Goal: Task Accomplishment & Management: Complete application form

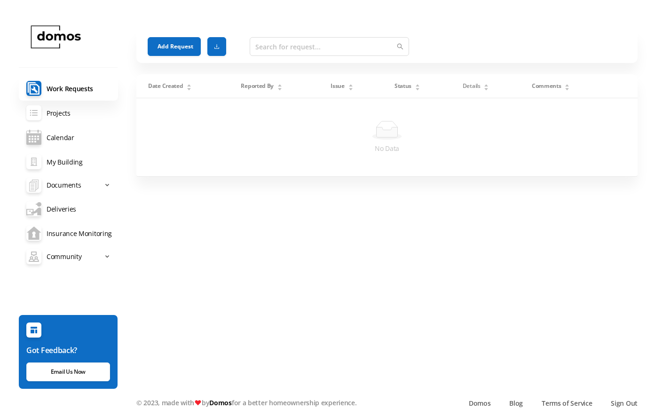
click at [76, 114] on link "Projects" at bounding box center [68, 113] width 99 height 24
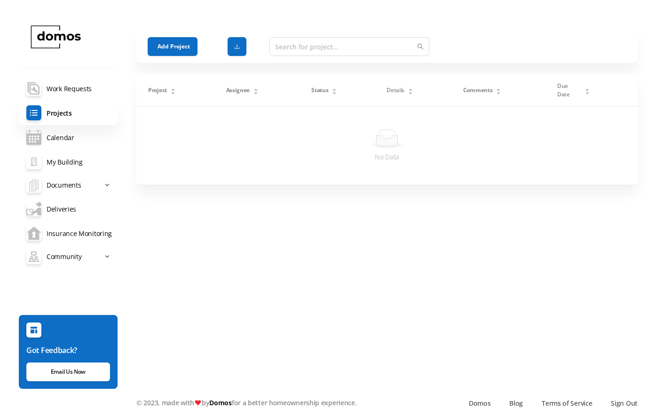
click at [71, 136] on link "Calendar" at bounding box center [68, 137] width 99 height 24
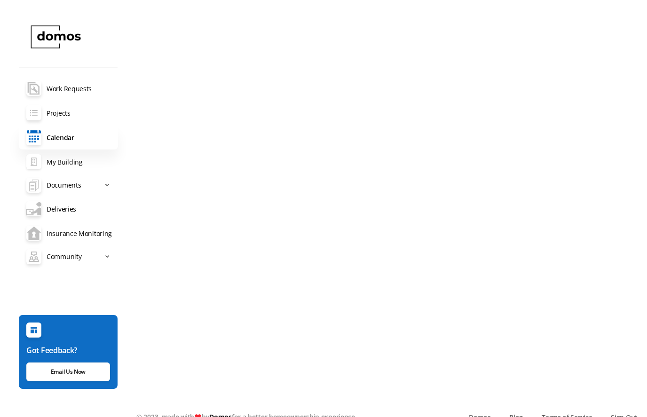
click at [80, 159] on link "My Building" at bounding box center [68, 162] width 99 height 24
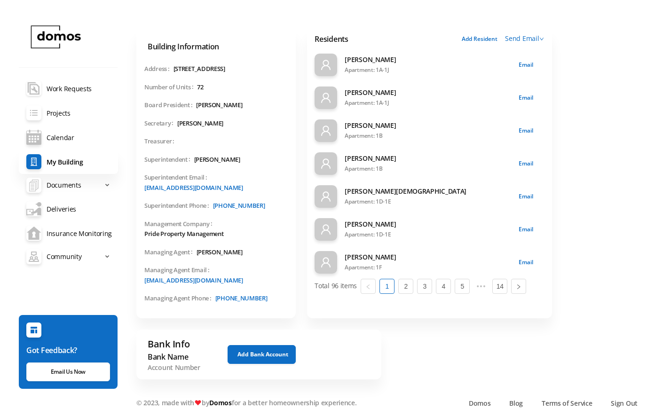
click at [71, 91] on link "maintenance-documents Work Requests" at bounding box center [68, 88] width 99 height 24
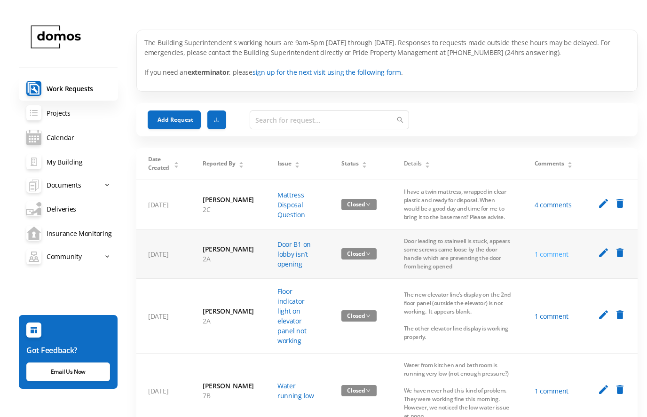
click at [554, 259] on link "1 comment" at bounding box center [552, 254] width 34 height 9
click at [76, 111] on link "Projects" at bounding box center [68, 113] width 99 height 24
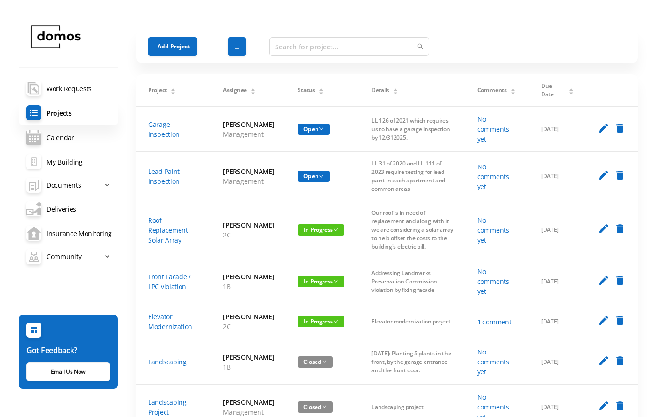
click at [90, 169] on link "My Building" at bounding box center [68, 162] width 99 height 24
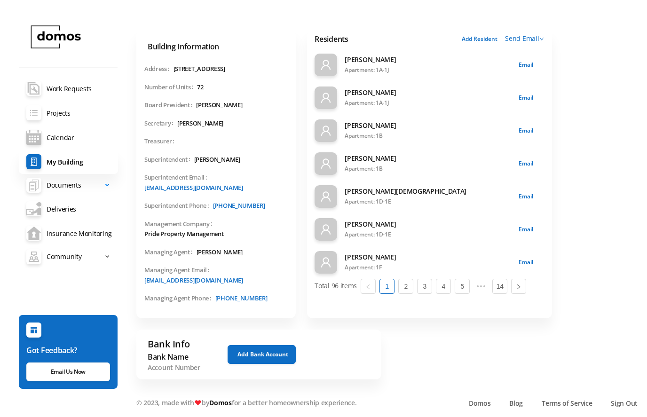
click at [94, 189] on span "files Documents" at bounding box center [64, 185] width 76 height 19
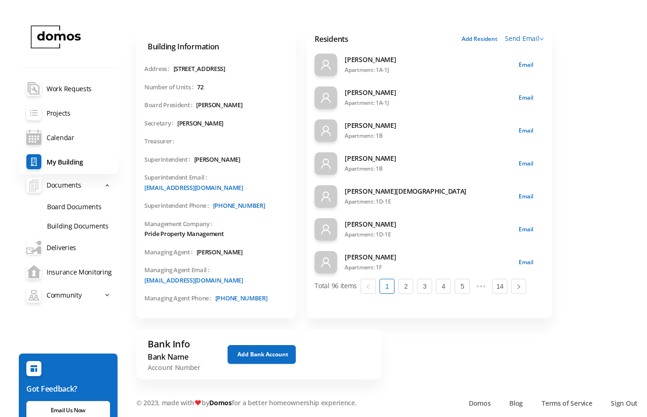
click at [94, 257] on link "Deliveries" at bounding box center [68, 247] width 99 height 24
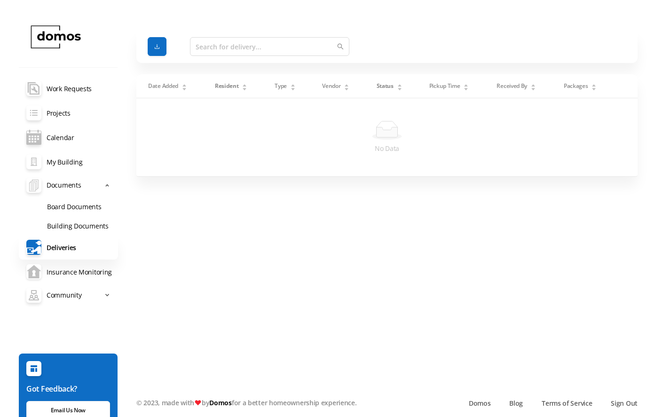
click at [101, 275] on link "Insurance Monitoring" at bounding box center [68, 272] width 99 height 24
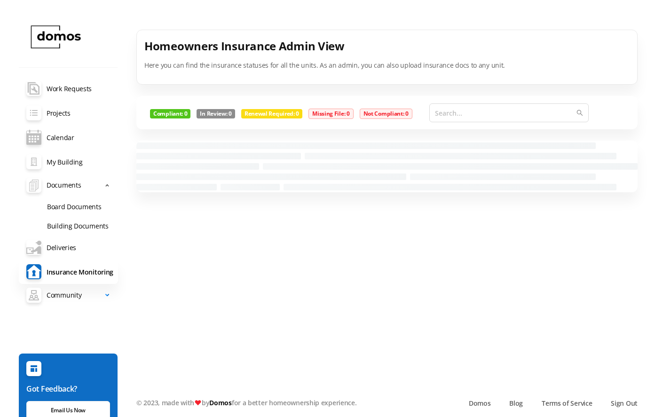
click at [80, 300] on span "Community" at bounding box center [64, 295] width 35 height 19
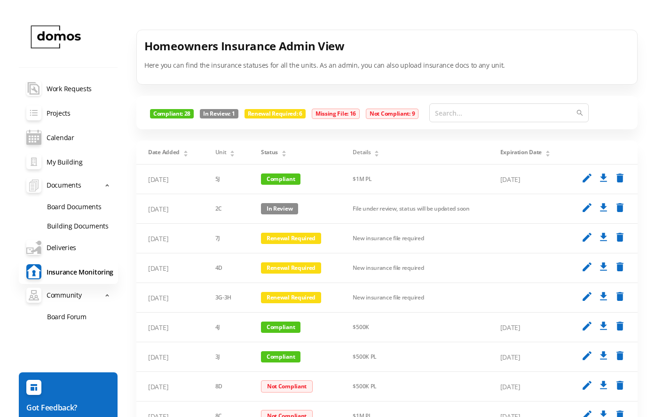
click at [80, 87] on link "maintenance-documents Work Requests" at bounding box center [68, 88] width 99 height 24
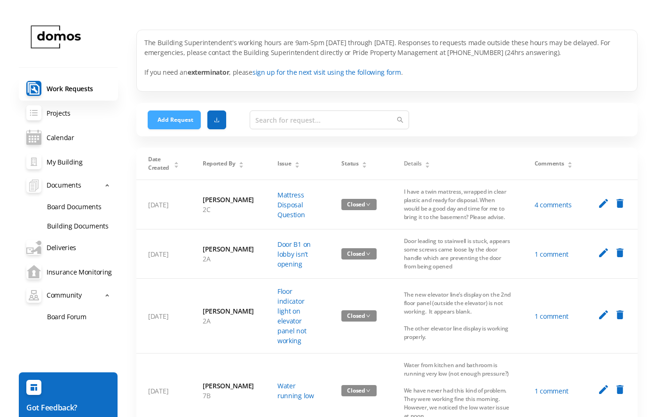
click at [174, 115] on button "Add Request" at bounding box center [174, 119] width 53 height 19
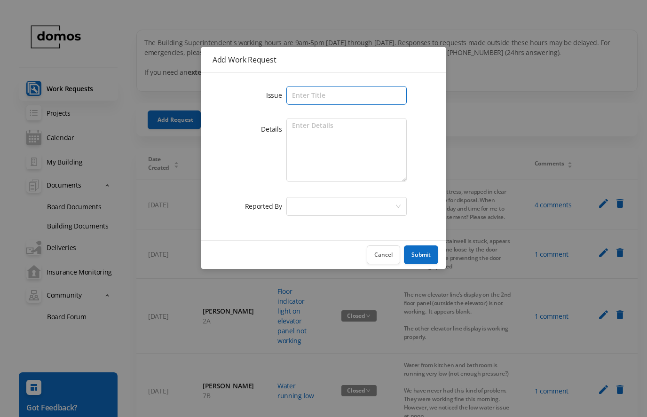
click at [363, 93] on input "text" at bounding box center [346, 95] width 120 height 19
type input "Mice in apartment"
click at [387, 158] on textarea at bounding box center [346, 150] width 120 height 64
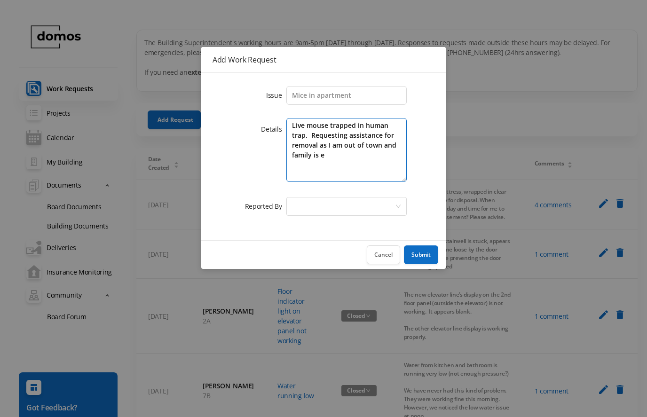
click at [320, 133] on textarea "Live mouse trapped in human trap. Requesting assistance for removal as I am out…" at bounding box center [346, 150] width 120 height 64
type textarea "Live mouse trapped in human trap. Family is seeking assistance for removal as I…"
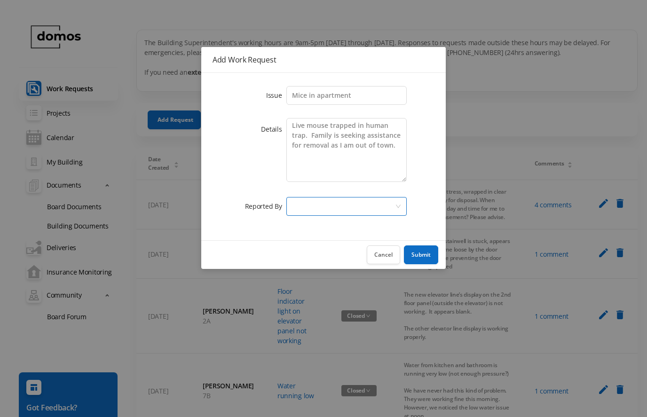
click at [366, 204] on div "Select a person" at bounding box center [343, 206] width 103 height 18
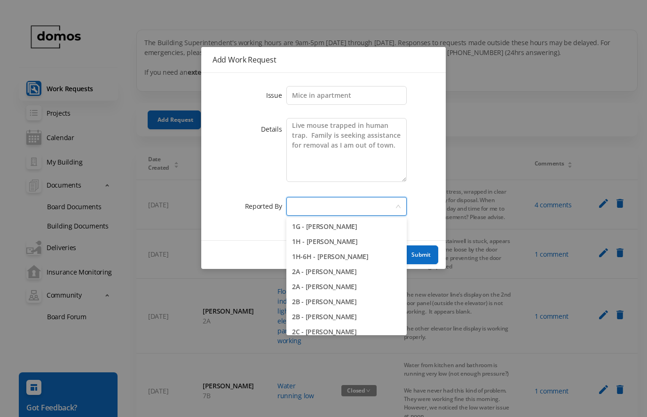
scroll to position [121, 0]
click at [350, 288] on li "2A - [PERSON_NAME]" at bounding box center [346, 286] width 120 height 15
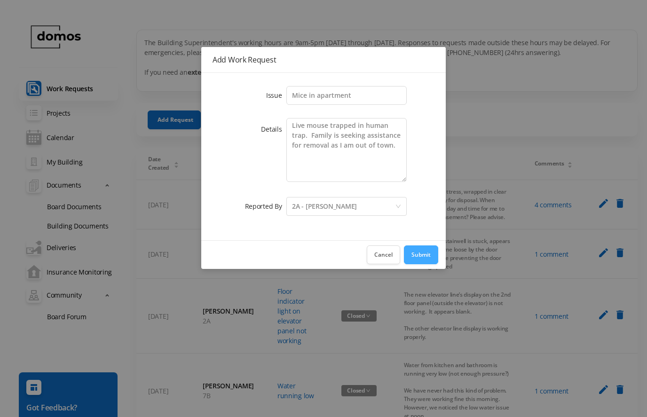
click at [426, 257] on button "Submit" at bounding box center [421, 254] width 34 height 19
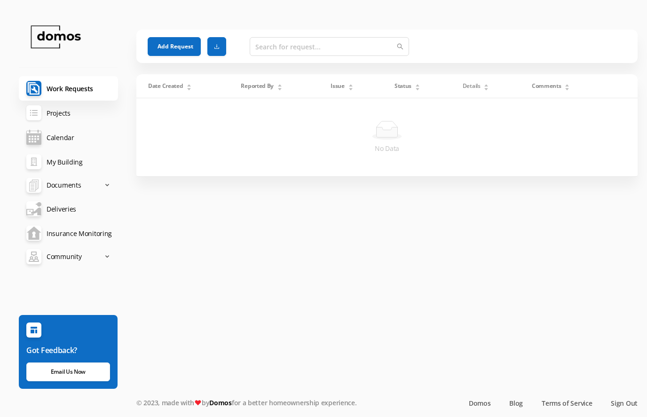
click at [65, 113] on link "Projects" at bounding box center [68, 113] width 99 height 24
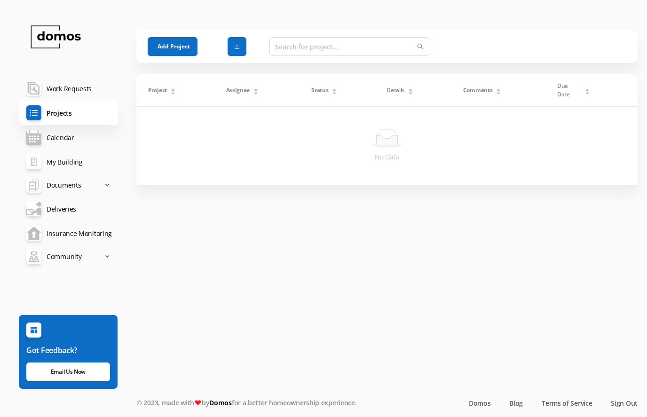
click at [78, 95] on link "maintenance-documents Work Requests" at bounding box center [68, 88] width 99 height 24
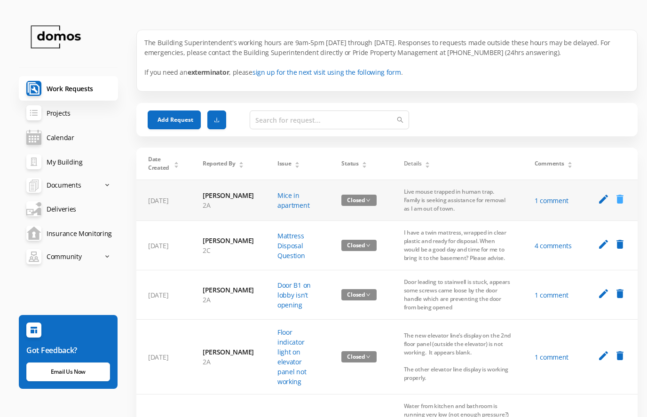
click at [615, 203] on icon "delete" at bounding box center [620, 199] width 12 height 12
click at [443, 209] on td "Live mouse trapped in human trap. Family is seeking assistance for removal as I…" at bounding box center [457, 200] width 131 height 41
click at [468, 201] on td "Live mouse trapped in human trap. Family is seeking assistance for removal as I…" at bounding box center [457, 200] width 131 height 41
click at [544, 202] on link "1 comment" at bounding box center [552, 200] width 34 height 9
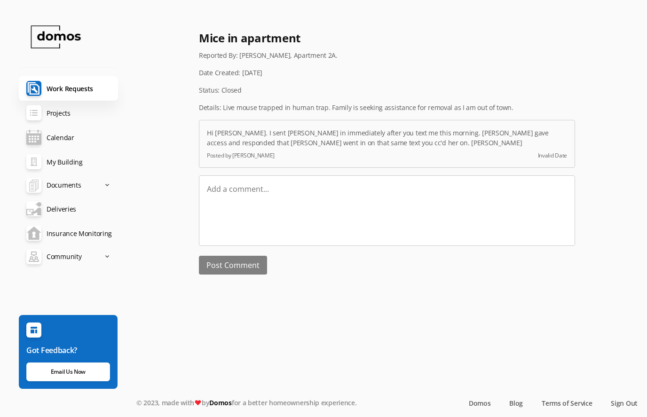
click at [315, 224] on textarea at bounding box center [387, 210] width 376 height 71
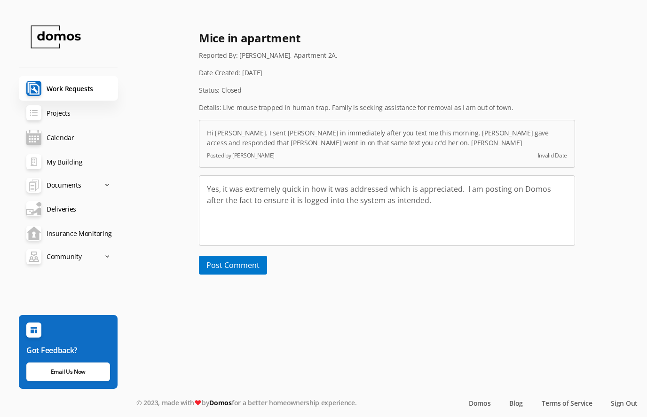
type textarea "Yes, it was extremely quick in how it was addressed which is appreciated. I am …"
click at [251, 263] on button "Post Comment" at bounding box center [233, 265] width 68 height 19
